Goal: Task Accomplishment & Management: Manage account settings

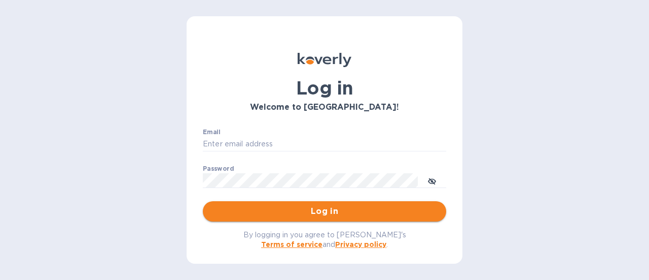
type input "[EMAIL_ADDRESS][DOMAIN_NAME]"
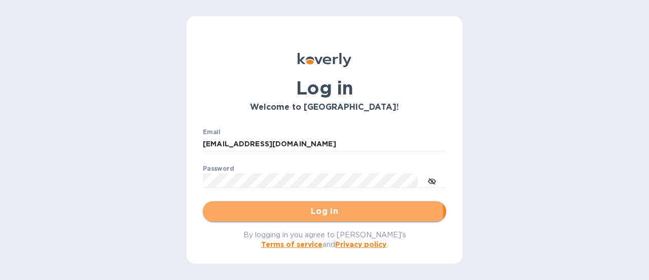
click at [311, 212] on span "Log in" at bounding box center [324, 211] width 227 height 12
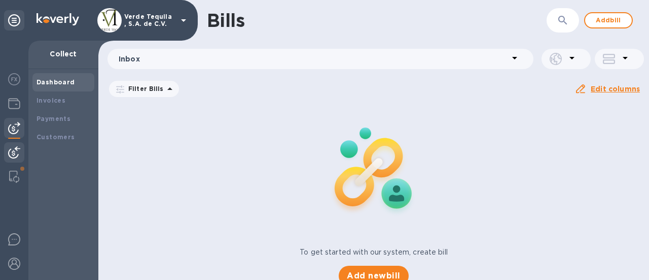
click at [60, 79] on b "Dashboard" at bounding box center [56, 82] width 39 height 8
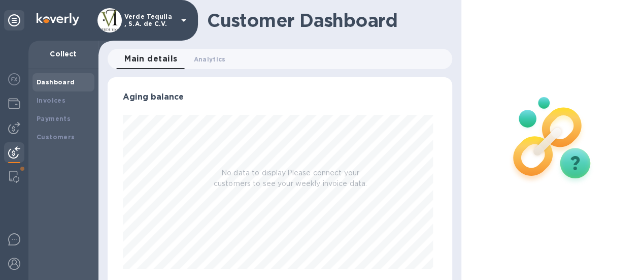
scroll to position [219, 340]
click at [75, 101] on div "Invoices" at bounding box center [64, 100] width 54 height 10
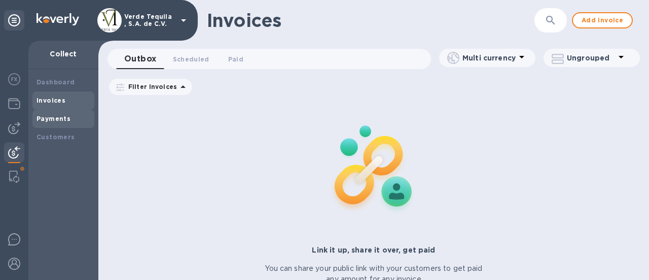
click at [81, 118] on div "Payments" at bounding box center [64, 119] width 54 height 10
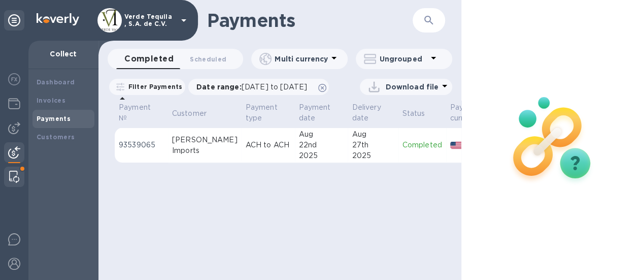
click at [16, 180] on img at bounding box center [14, 176] width 10 height 12
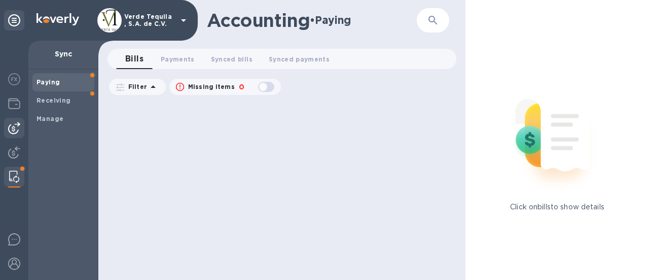
click at [12, 124] on img at bounding box center [14, 128] width 12 height 12
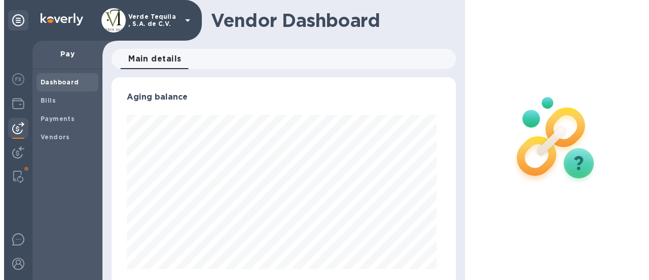
scroll to position [219, 340]
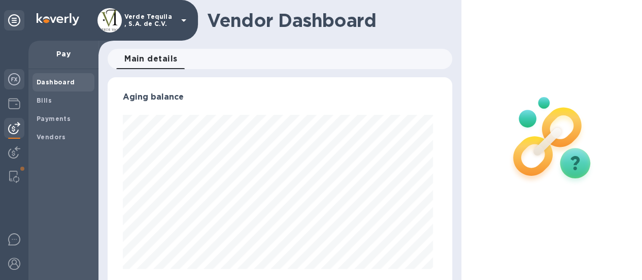
click at [14, 82] on img at bounding box center [14, 79] width 12 height 12
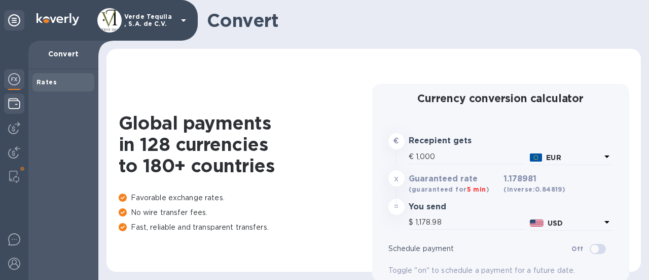
click at [13, 104] on img at bounding box center [14, 103] width 12 height 12
